Goal: Task Accomplishment & Management: Manage account settings

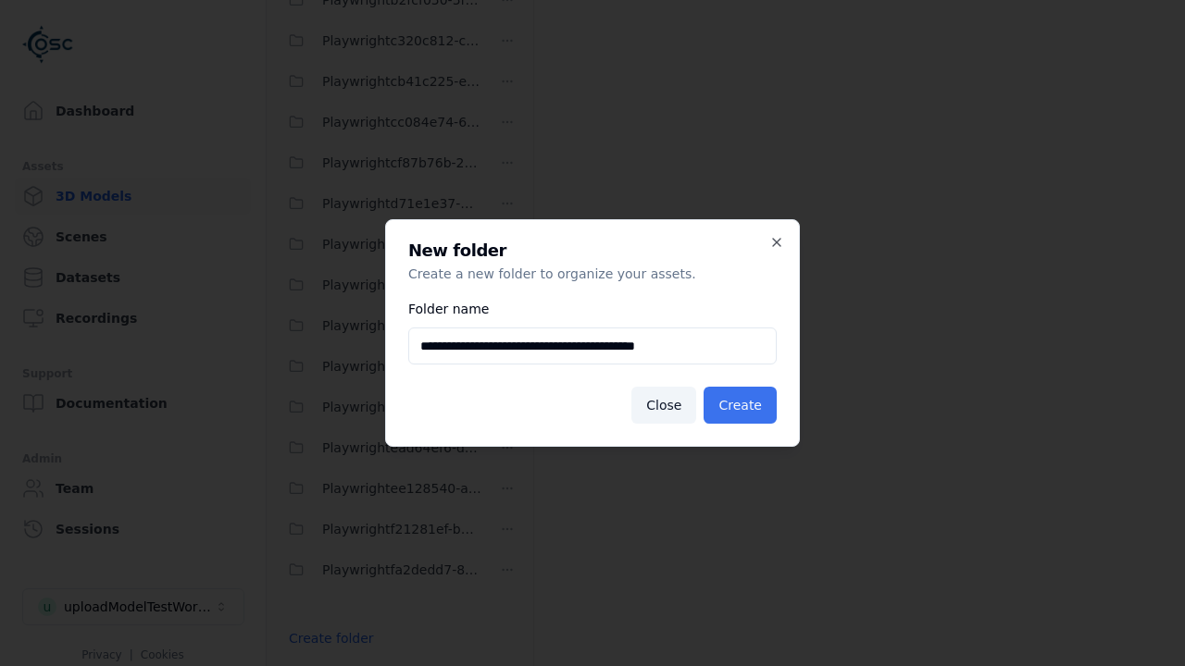
type input "**********"
click at [742, 405] on button "Create" at bounding box center [739, 405] width 73 height 37
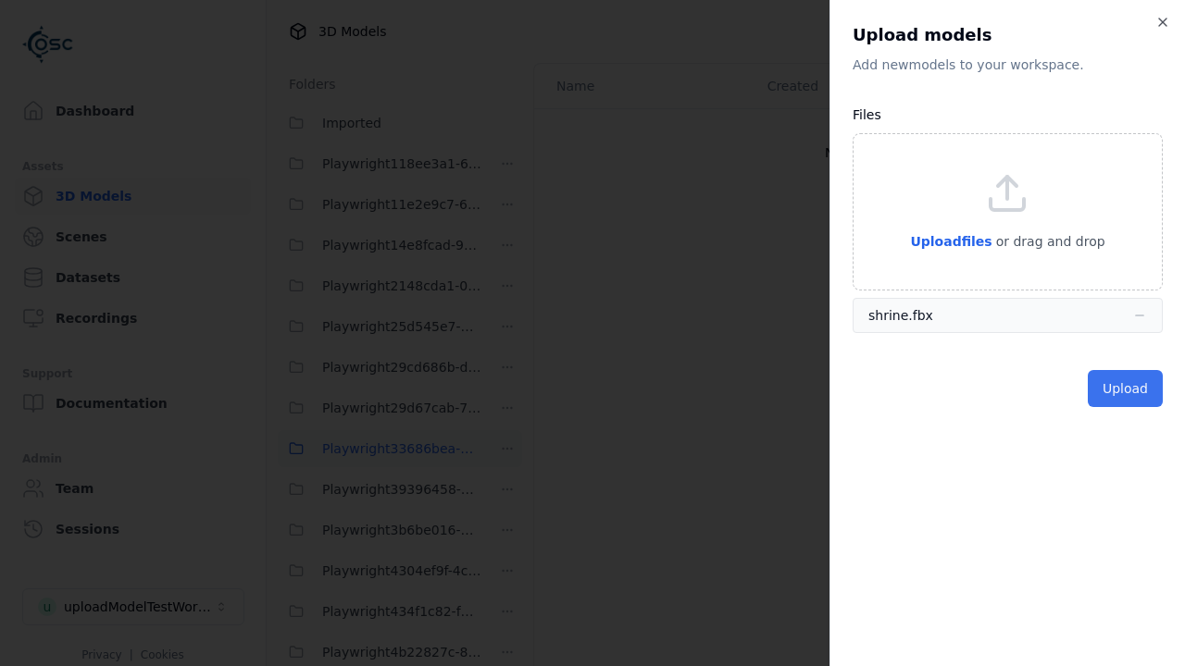
click at [1126, 389] on button "Upload" at bounding box center [1124, 388] width 75 height 37
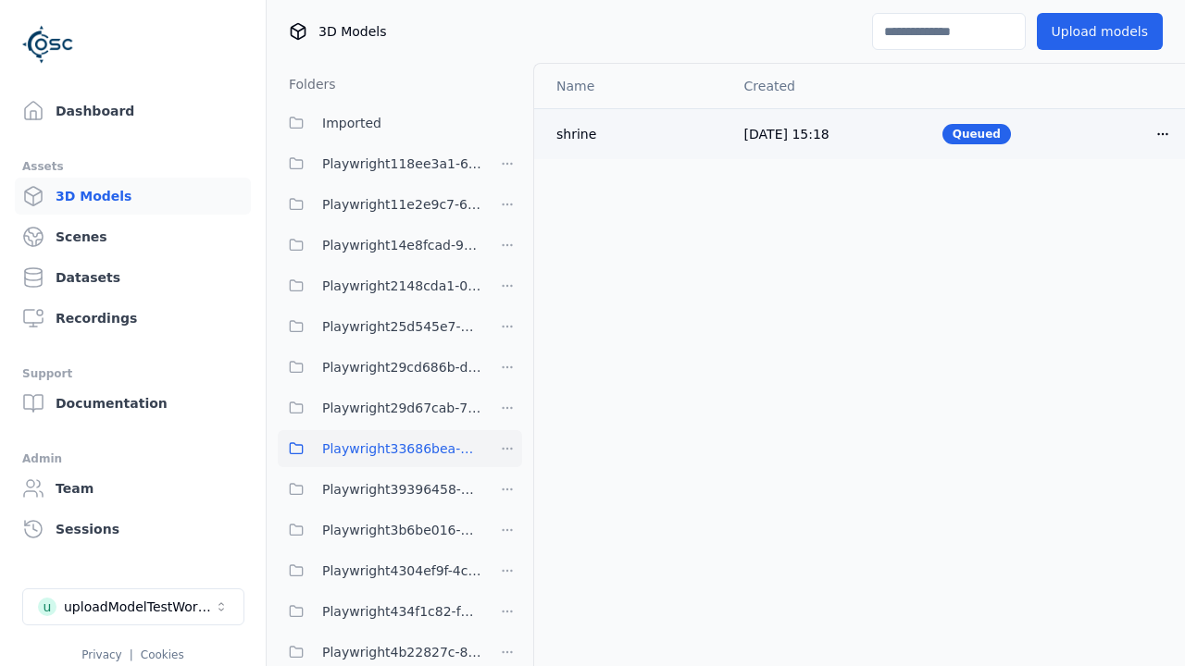
click at [1162, 133] on html "Support Dashboard Assets 3D Models Scenes Datasets Recordings Support Documenta…" at bounding box center [592, 333] width 1185 height 666
click at [1122, 205] on div "Delete" at bounding box center [1121, 206] width 109 height 30
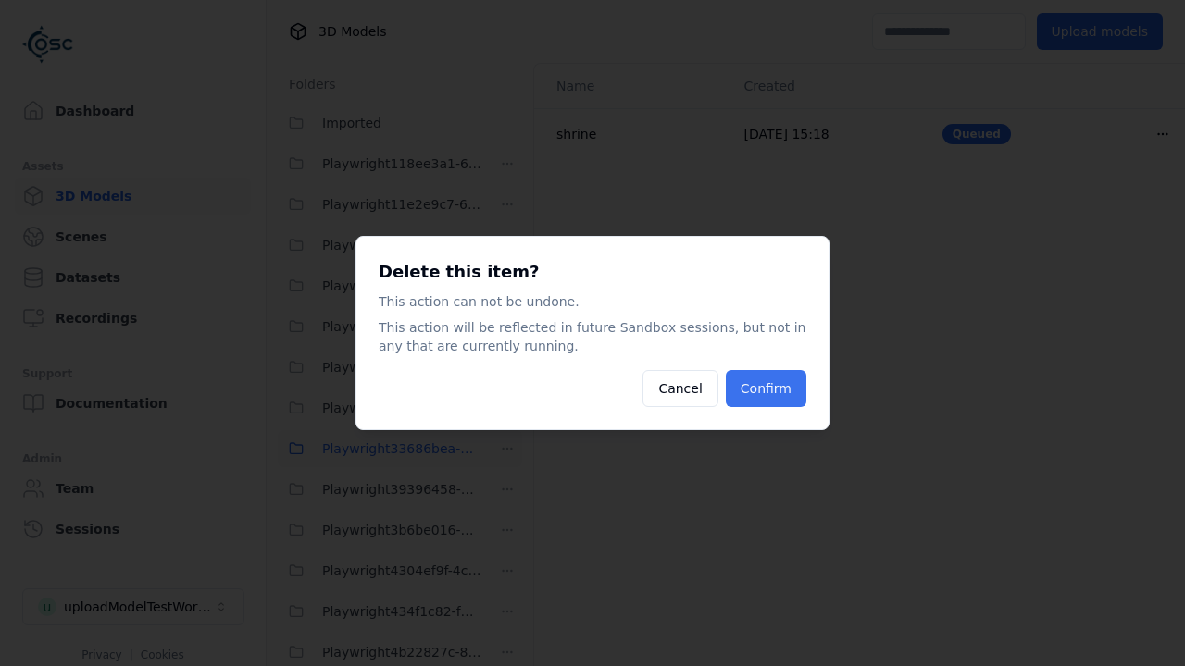
click at [767, 389] on button "Confirm" at bounding box center [766, 388] width 81 height 37
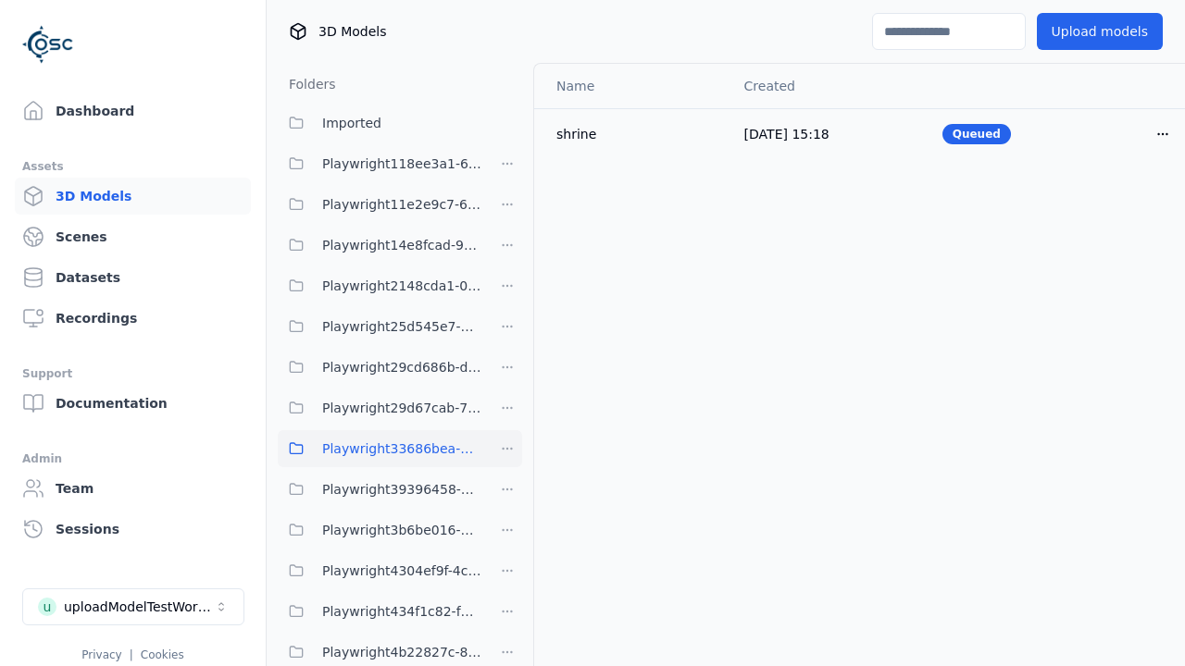
click at [507, 449] on html "Support Dashboard Assets 3D Models Scenes Datasets Recordings Support Documenta…" at bounding box center [592, 333] width 1185 height 666
